Goal: Task Accomplishment & Management: Complete application form

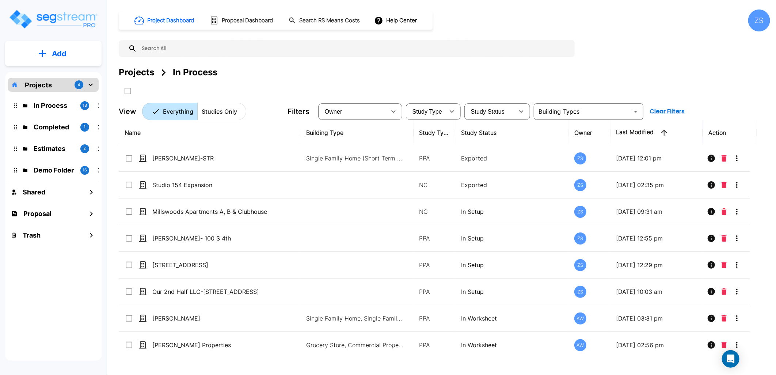
scroll to position [122, 0]
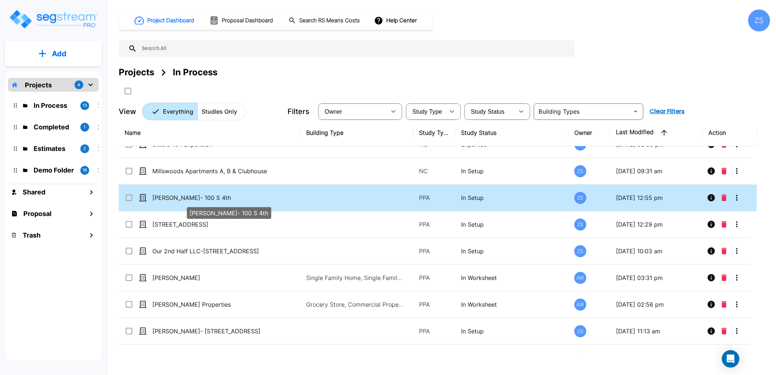
click at [231, 200] on p "[PERSON_NAME]- 100 S 4th" at bounding box center [213, 197] width 122 height 9
checkbox input "true"
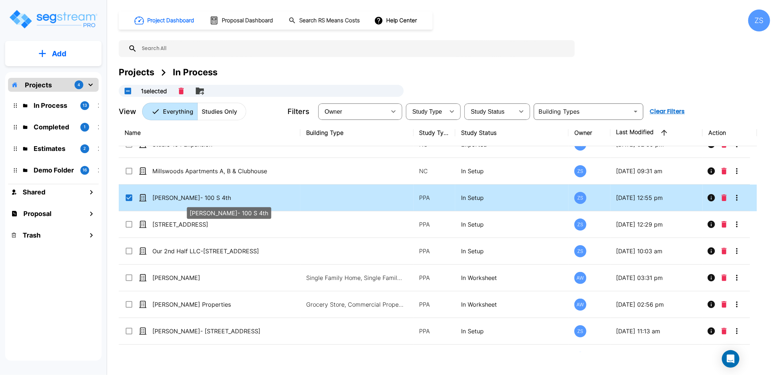
click at [231, 200] on p "[PERSON_NAME]- 100 S 4th" at bounding box center [213, 197] width 122 height 9
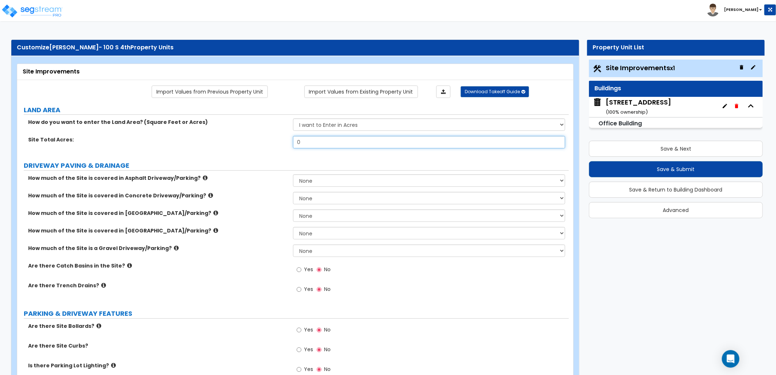
drag, startPoint x: 320, startPoint y: 144, endPoint x: 289, endPoint y: 145, distance: 31.5
click at [289, 145] on div "Site Total Acres: 0" at bounding box center [293, 145] width 552 height 18
type input ".23"
click at [285, 143] on label "Site Total Acres:" at bounding box center [157, 139] width 259 height 7
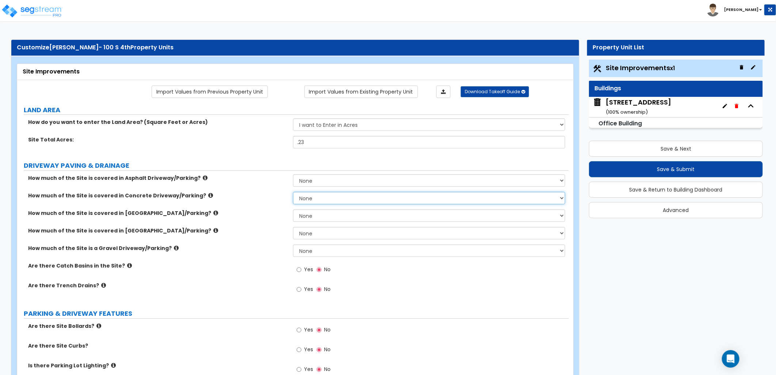
click at [377, 200] on select "None I want to Enter an Approximate Percentage I want to Enter the Square Foota…" at bounding box center [429, 198] width 272 height 12
click at [293, 192] on select "None I want to Enter an Approximate Percentage I want to Enter the Square Foota…" at bounding box center [429, 198] width 272 height 12
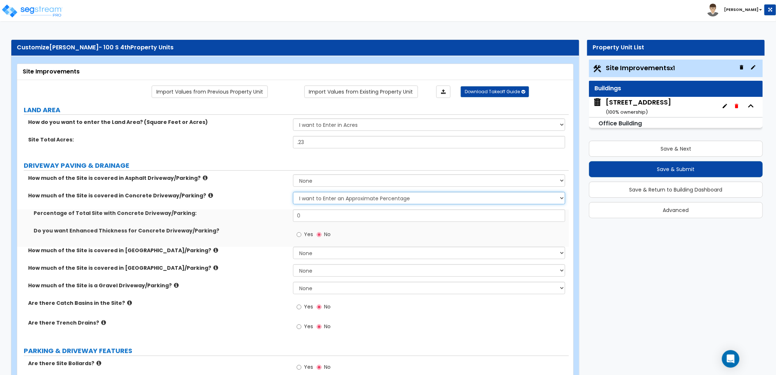
click at [361, 199] on select "None I want to Enter an Approximate Percentage I want to Enter the Square Foota…" at bounding box center [429, 198] width 272 height 12
select select "2"
click at [293, 192] on select "None I want to Enter an Approximate Percentage I want to Enter the Square Foota…" at bounding box center [429, 198] width 272 height 12
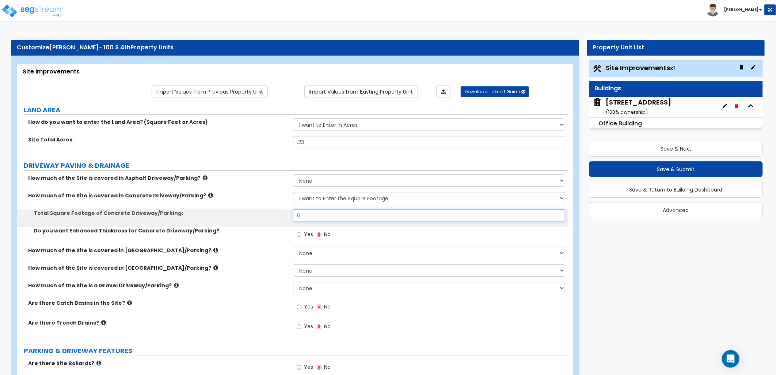
drag, startPoint x: 299, startPoint y: 211, endPoint x: 283, endPoint y: 212, distance: 15.4
click at [281, 212] on div "Total Square Footage of Concrete Driveway/Parking: 0" at bounding box center [293, 218] width 552 height 18
type input "2,700"
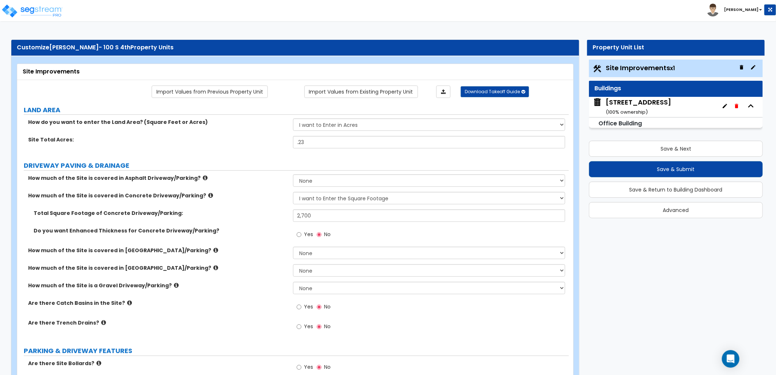
click at [361, 228] on div "Yes No" at bounding box center [431, 237] width 276 height 20
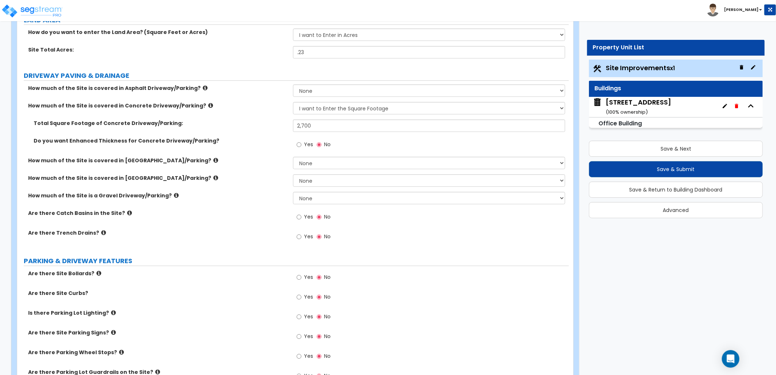
scroll to position [203, 0]
